Goal: Transaction & Acquisition: Obtain resource

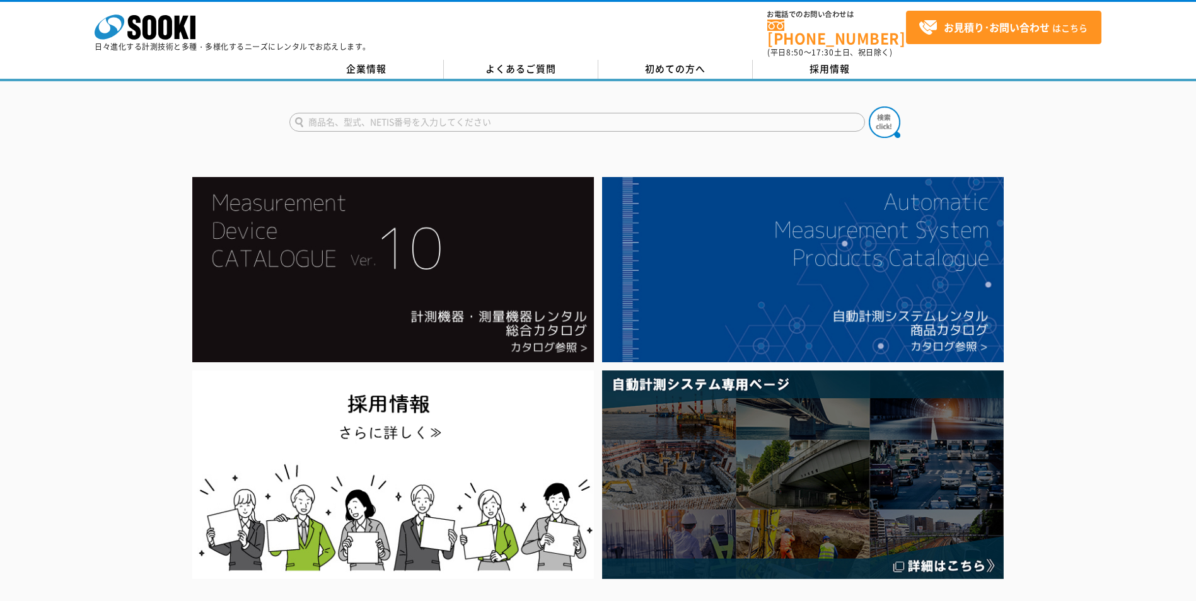
click at [608, 115] on input "text" at bounding box center [577, 122] width 576 height 19
type input "照度計"
click at [371, 148] on div "照度計" at bounding box center [409, 156] width 238 height 16
click at [1115, 187] on div at bounding box center [598, 378] width 1196 height 410
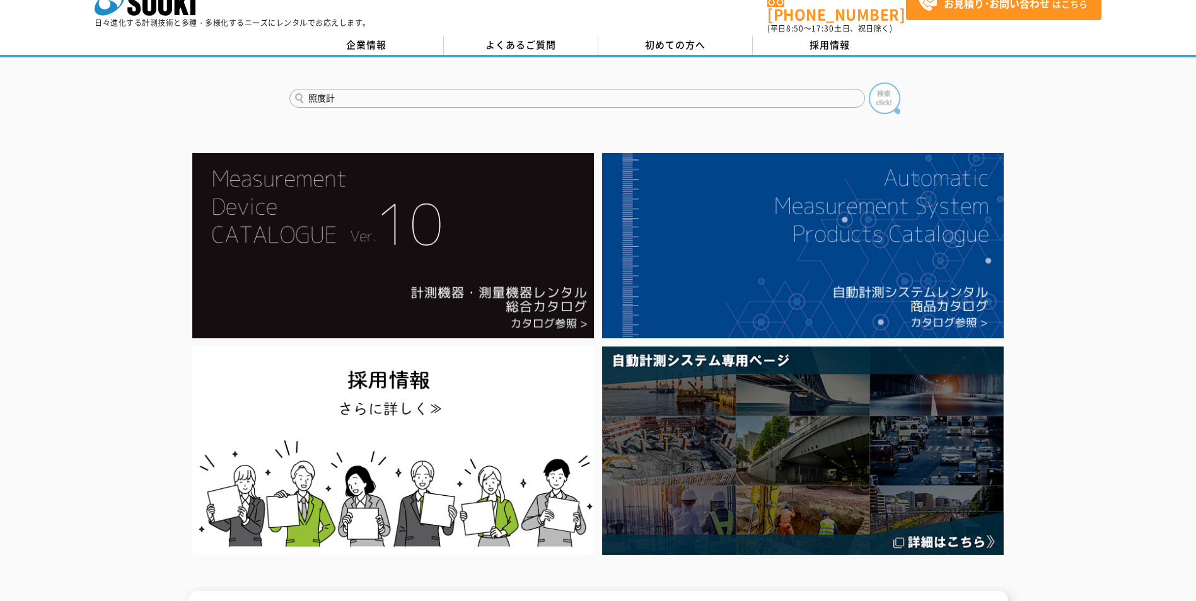
click at [884, 86] on img at bounding box center [885, 99] width 32 height 32
